Goal: Task Accomplishment & Management: Complete application form

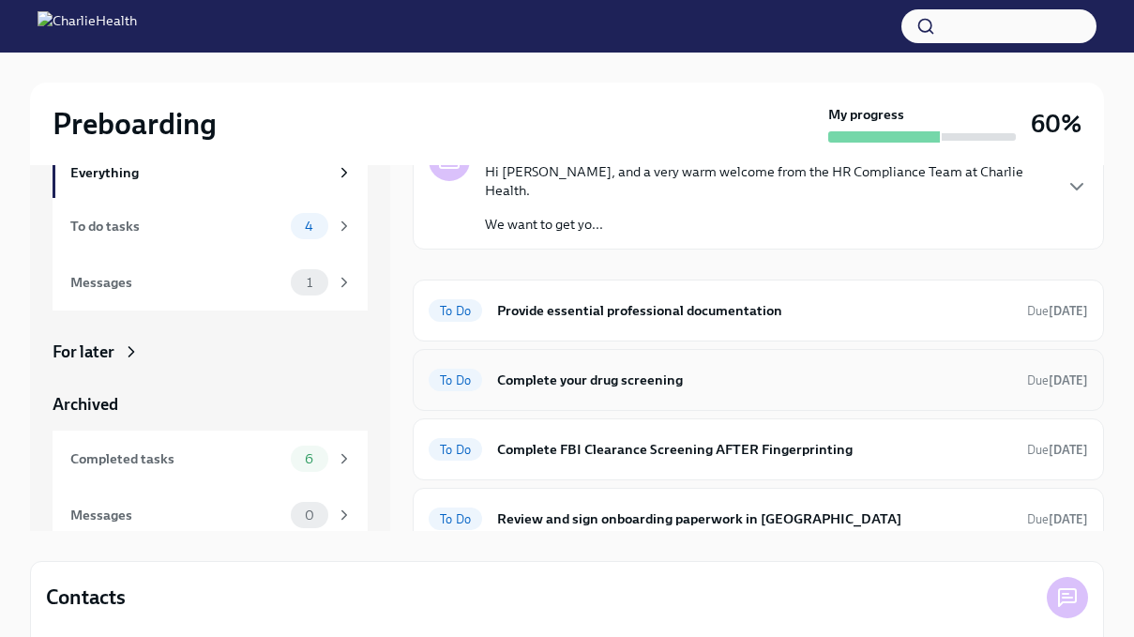
scroll to position [86, 0]
click at [855, 279] on div "To Do Provide essential professional documentation Due [DATE]" at bounding box center [759, 310] width 692 height 62
click at [697, 299] on h6 "Provide essential professional documentation" at bounding box center [754, 309] width 515 height 21
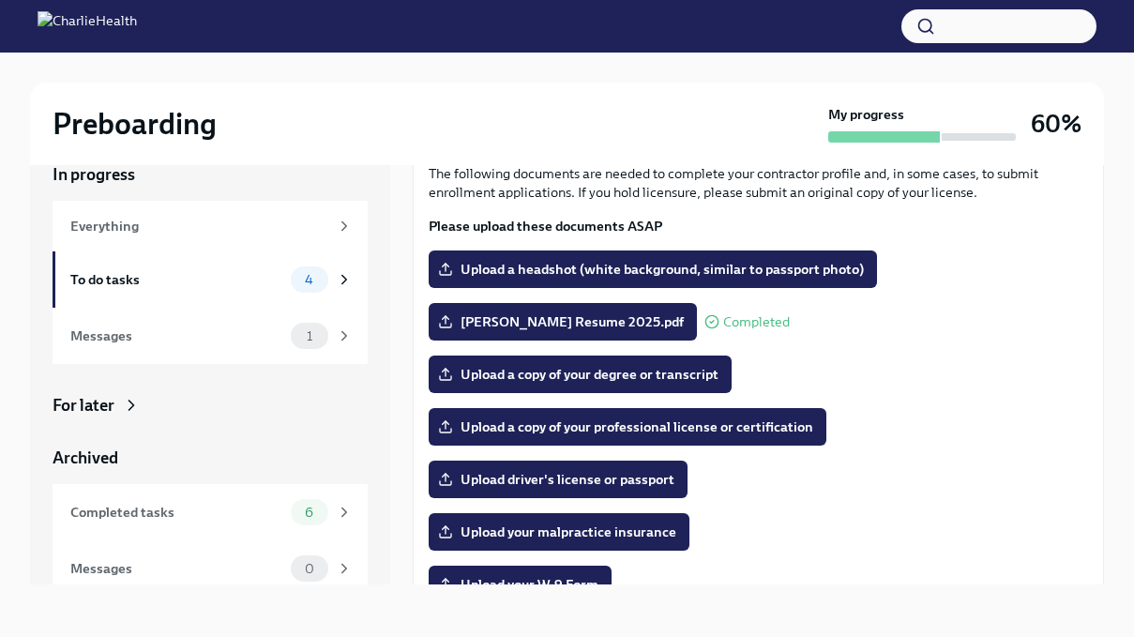
scroll to position [112, 0]
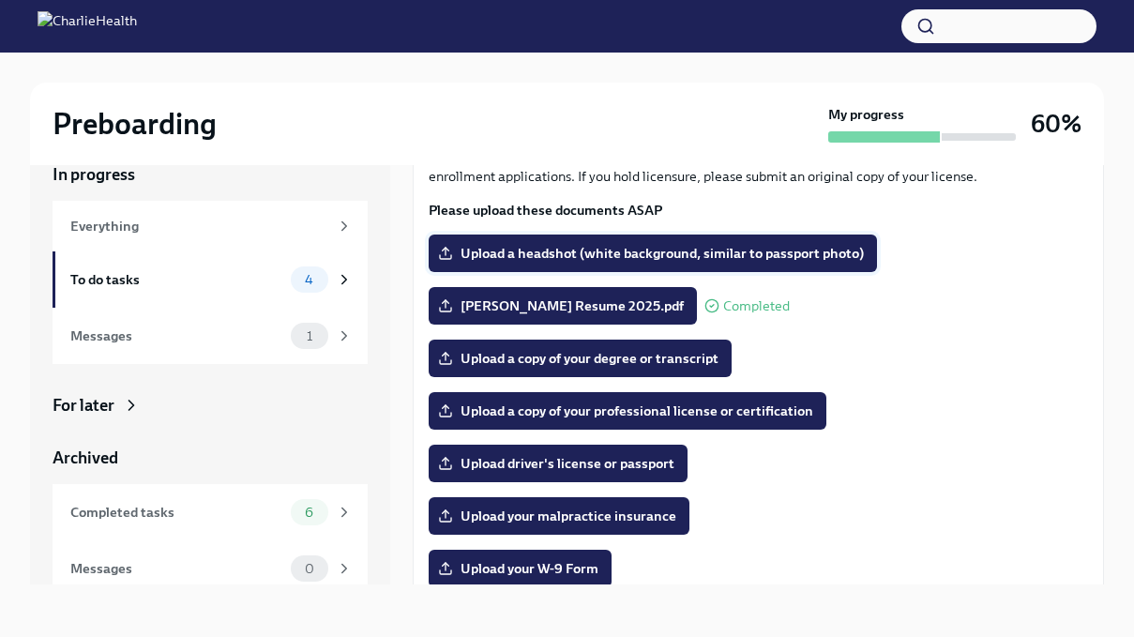
click at [546, 242] on label "Upload a headshot (white background, similar to passport photo)" at bounding box center [653, 254] width 449 height 38
click at [0, 0] on input "Upload a headshot (white background, similar to passport photo)" at bounding box center [0, 0] width 0 height 0
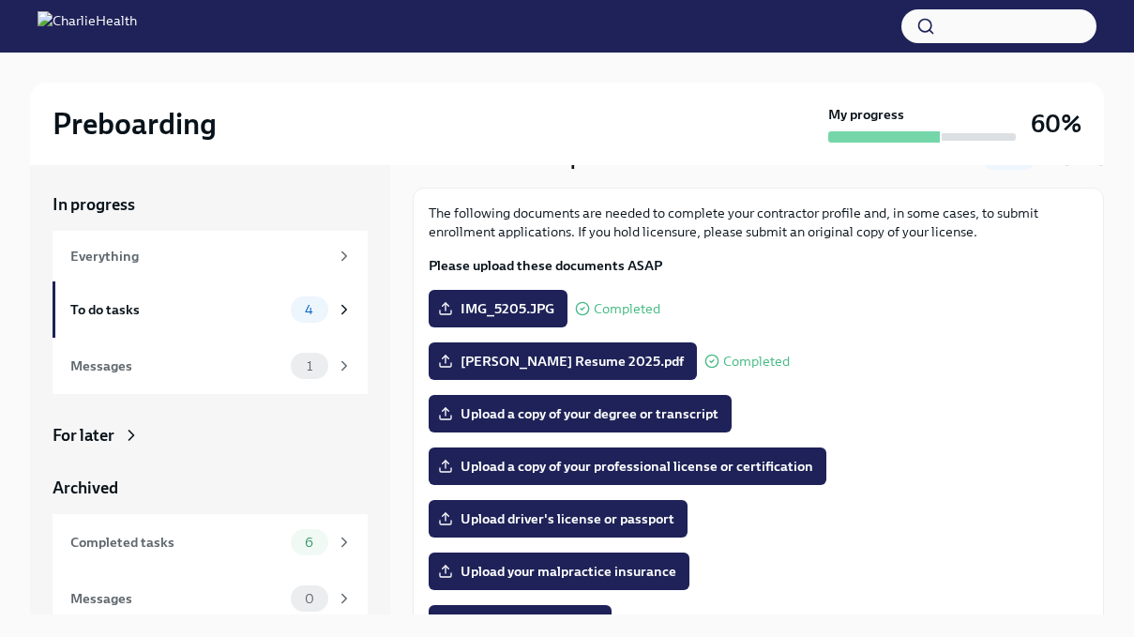
scroll to position [87, 0]
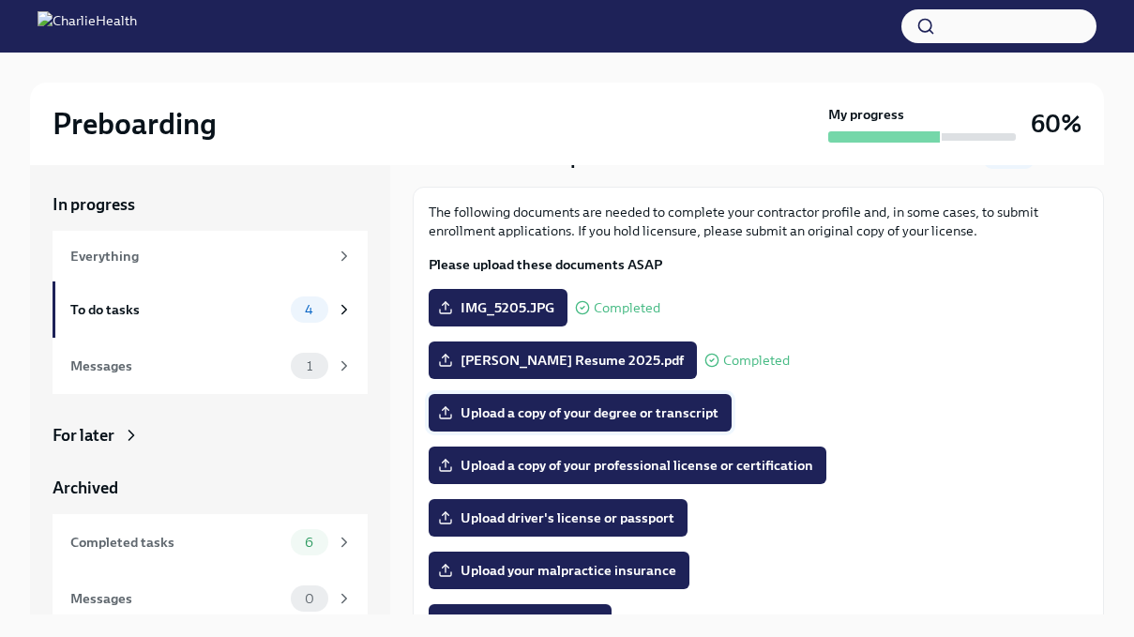
click at [605, 421] on span "Upload a copy of your degree or transcript" at bounding box center [580, 412] width 277 height 19
click at [0, 0] on input "Upload a copy of your degree or transcript" at bounding box center [0, 0] width 0 height 0
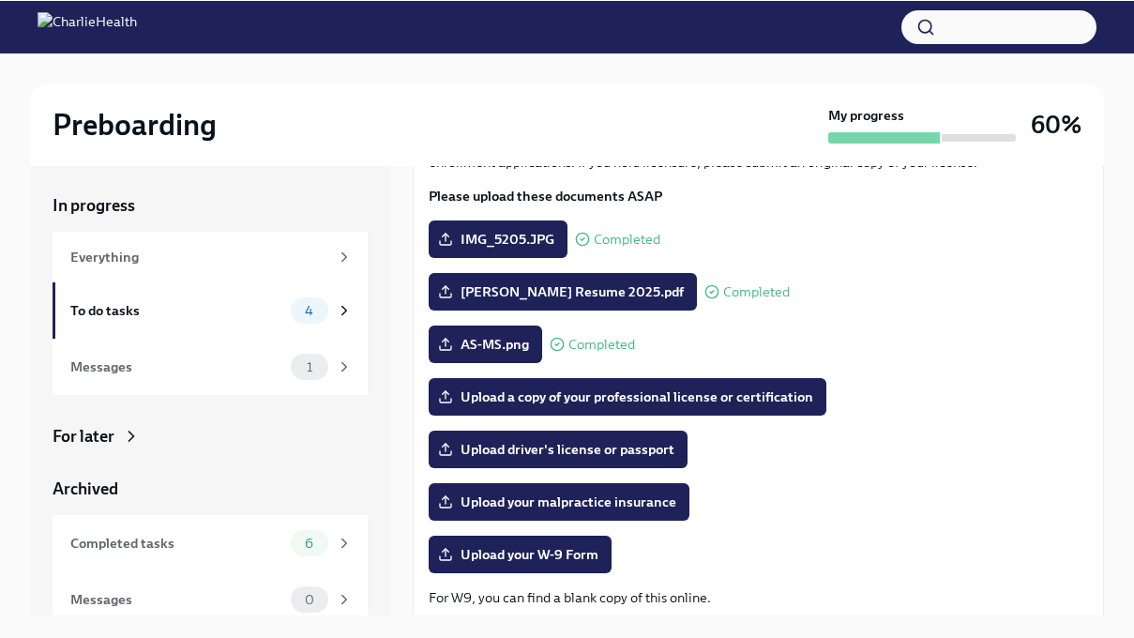
scroll to position [158, 0]
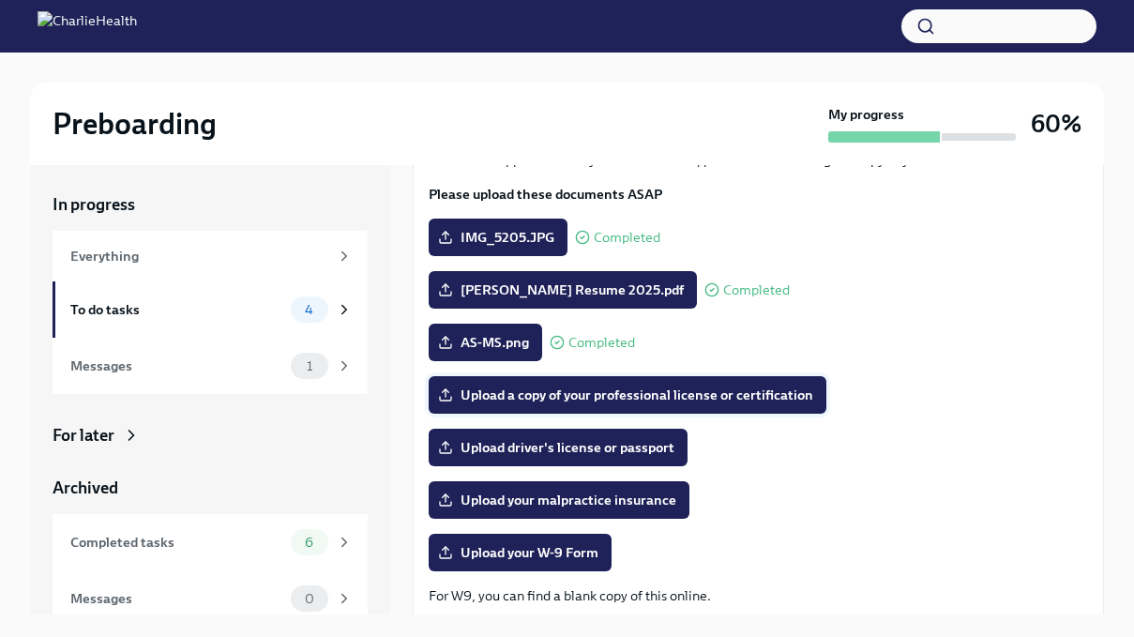
click at [628, 397] on span "Upload a copy of your professional license or certification" at bounding box center [628, 395] width 372 height 19
click at [0, 0] on input "Upload a copy of your professional license or certification" at bounding box center [0, 0] width 0 height 0
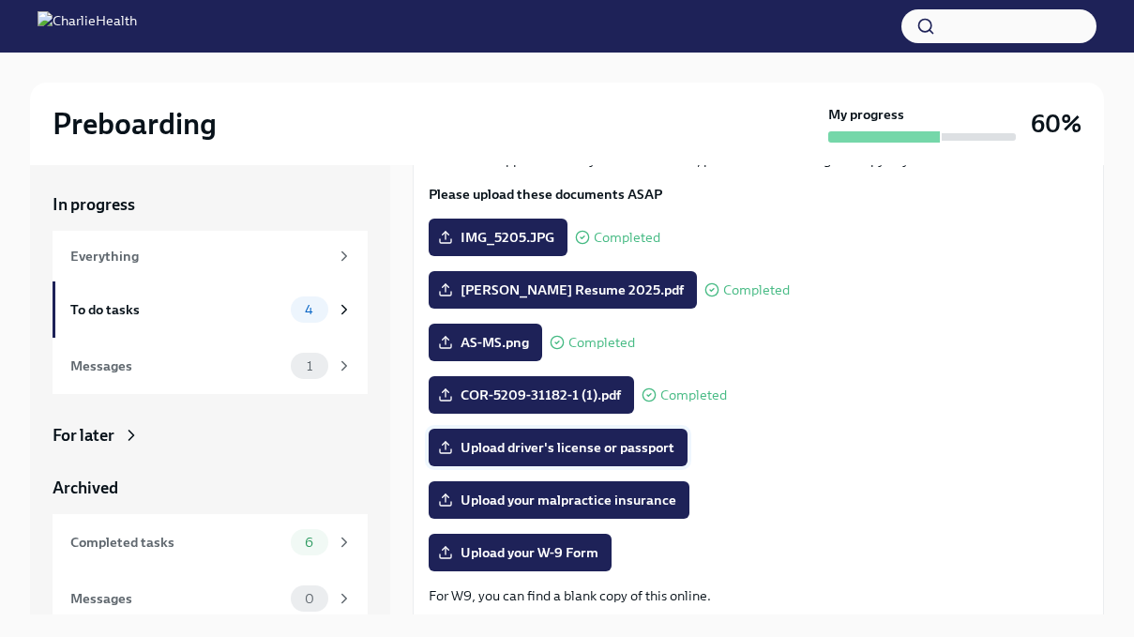
click at [618, 449] on span "Upload driver's license or passport" at bounding box center [558, 447] width 233 height 19
click at [0, 0] on input "Upload driver's license or passport" at bounding box center [0, 0] width 0 height 0
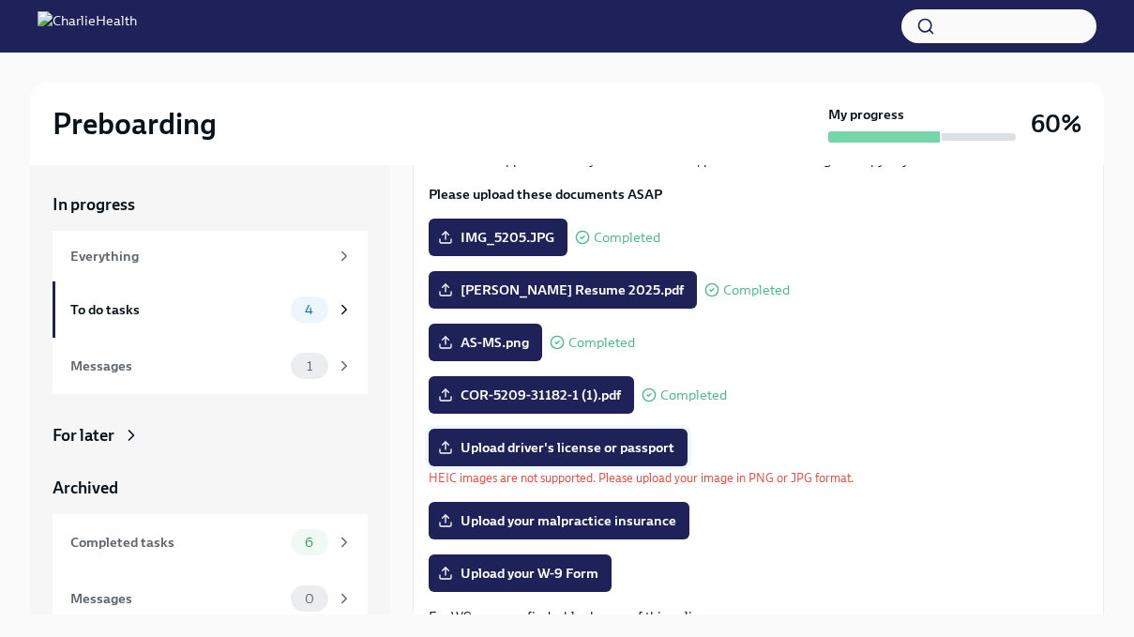
click at [554, 458] on label "Upload driver's license or passport" at bounding box center [558, 448] width 259 height 38
click at [0, 0] on input "Upload driver's license or passport" at bounding box center [0, 0] width 0 height 0
click at [554, 458] on label "Upload driver's license or passport" at bounding box center [558, 448] width 259 height 38
click at [0, 0] on input "Upload driver's license or passport" at bounding box center [0, 0] width 0 height 0
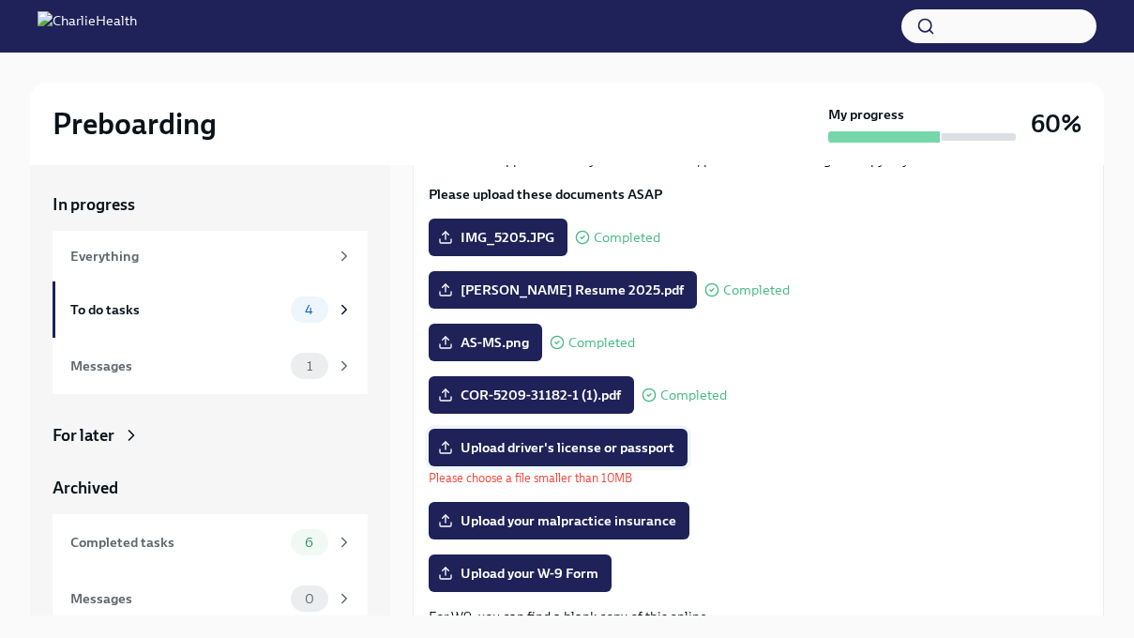
click at [657, 447] on span "Upload driver's license or passport" at bounding box center [558, 447] width 233 height 19
click at [0, 0] on input "Upload driver's license or passport" at bounding box center [0, 0] width 0 height 0
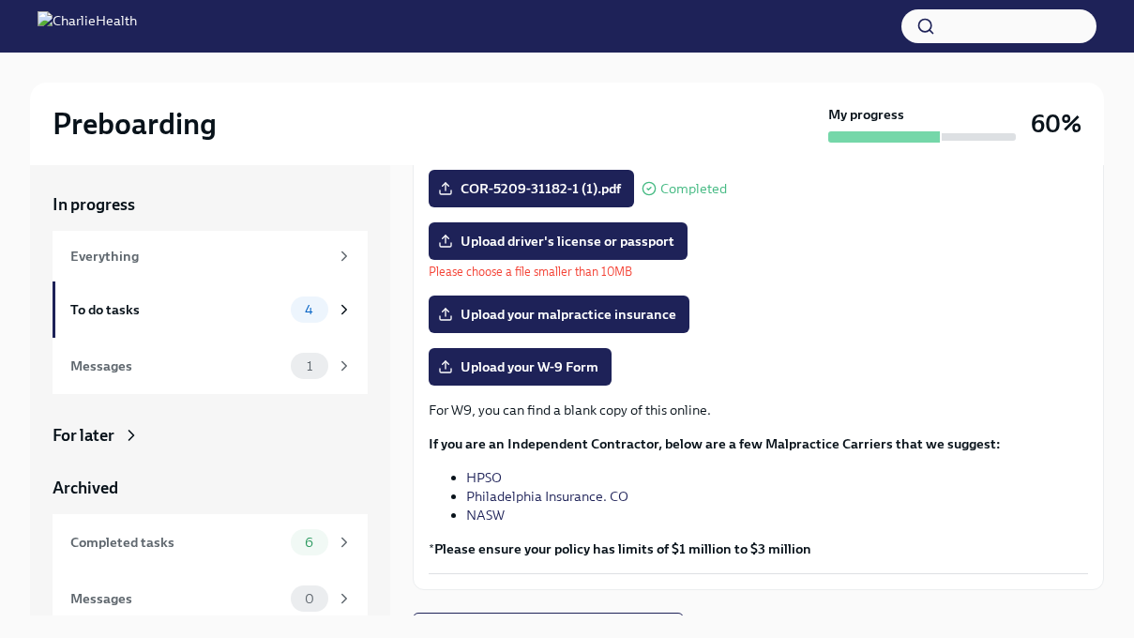
scroll to position [364, 0]
click at [487, 513] on link "NASW" at bounding box center [485, 515] width 38 height 17
click at [574, 378] on label "Upload your W-9 Form" at bounding box center [520, 367] width 183 height 38
click at [0, 0] on input "Upload your W-9 Form" at bounding box center [0, 0] width 0 height 0
click at [478, 478] on link "HPSO" at bounding box center [484, 477] width 36 height 17
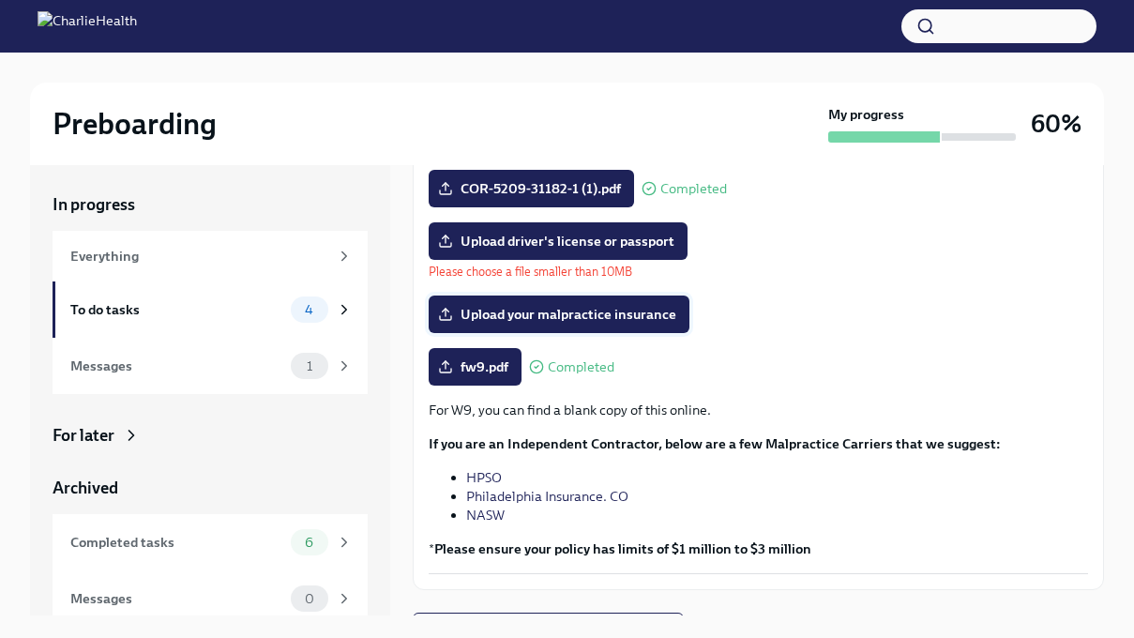
click at [526, 322] on span "Upload your malpractice insurance" at bounding box center [559, 314] width 235 height 19
click at [0, 0] on input "Upload your malpractice insurance" at bounding box center [0, 0] width 0 height 0
click at [572, 251] on label "Upload driver's license or passport" at bounding box center [558, 241] width 259 height 38
click at [0, 0] on input "Upload driver's license or passport" at bounding box center [0, 0] width 0 height 0
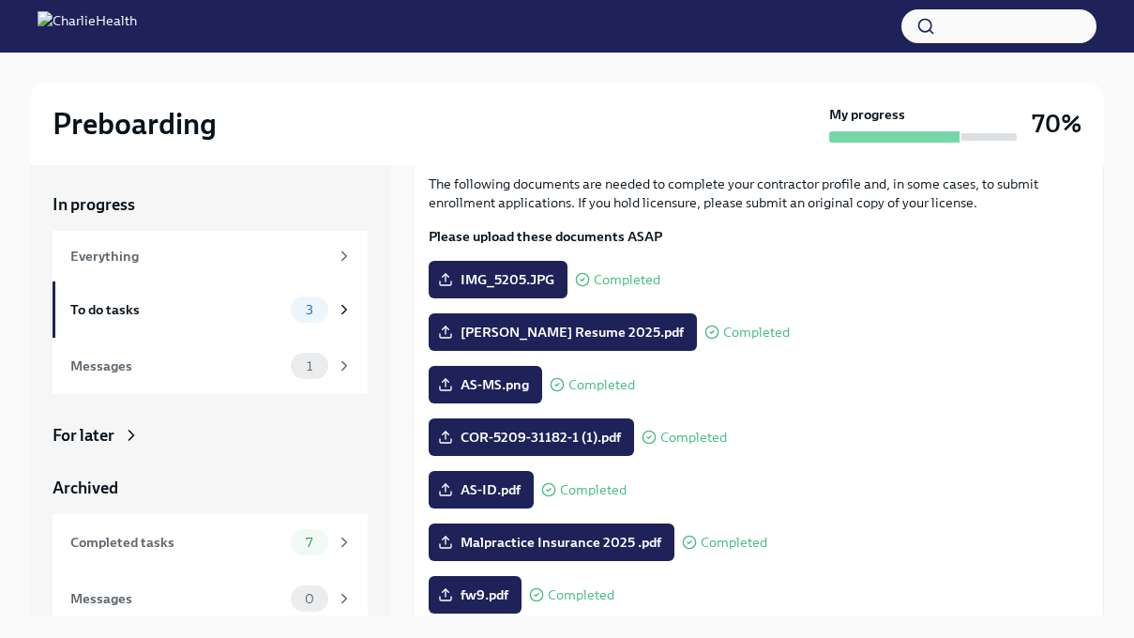
scroll to position [0, 0]
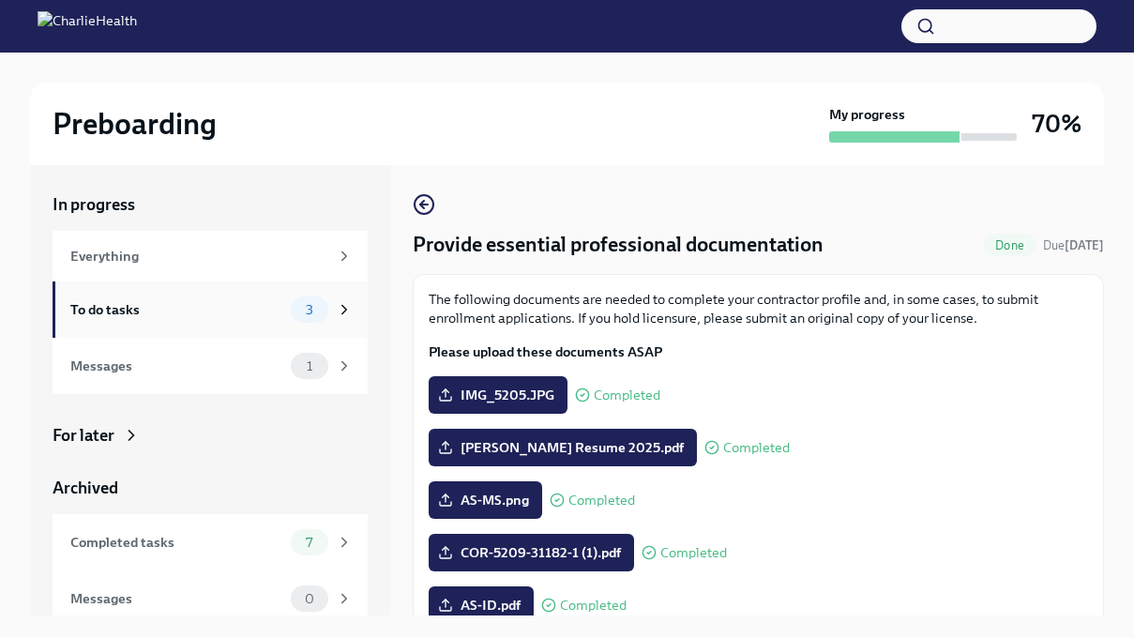
click at [336, 311] on icon at bounding box center [344, 309] width 17 height 17
